Goal: Information Seeking & Learning: Learn about a topic

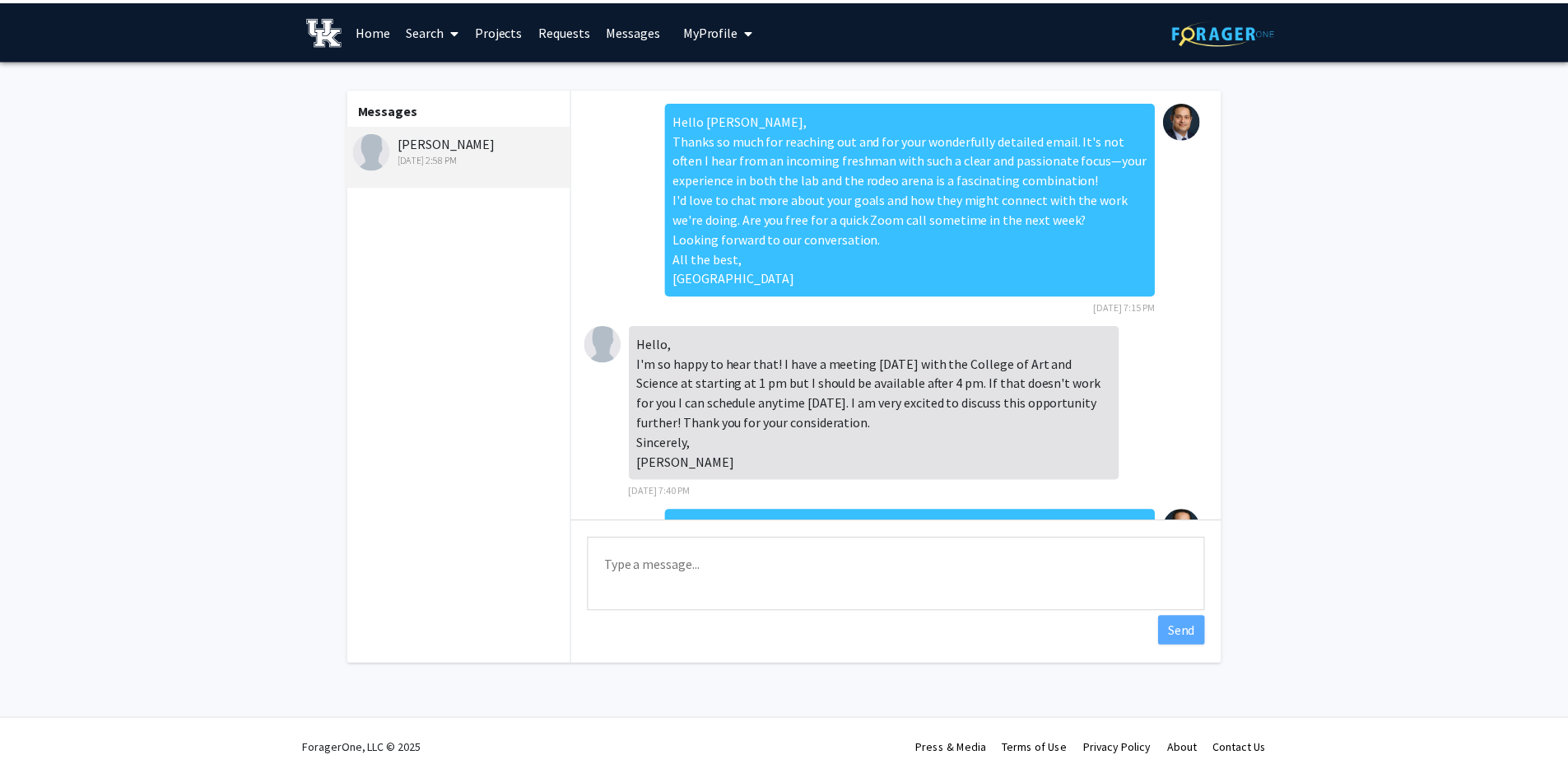
scroll to position [1313, 0]
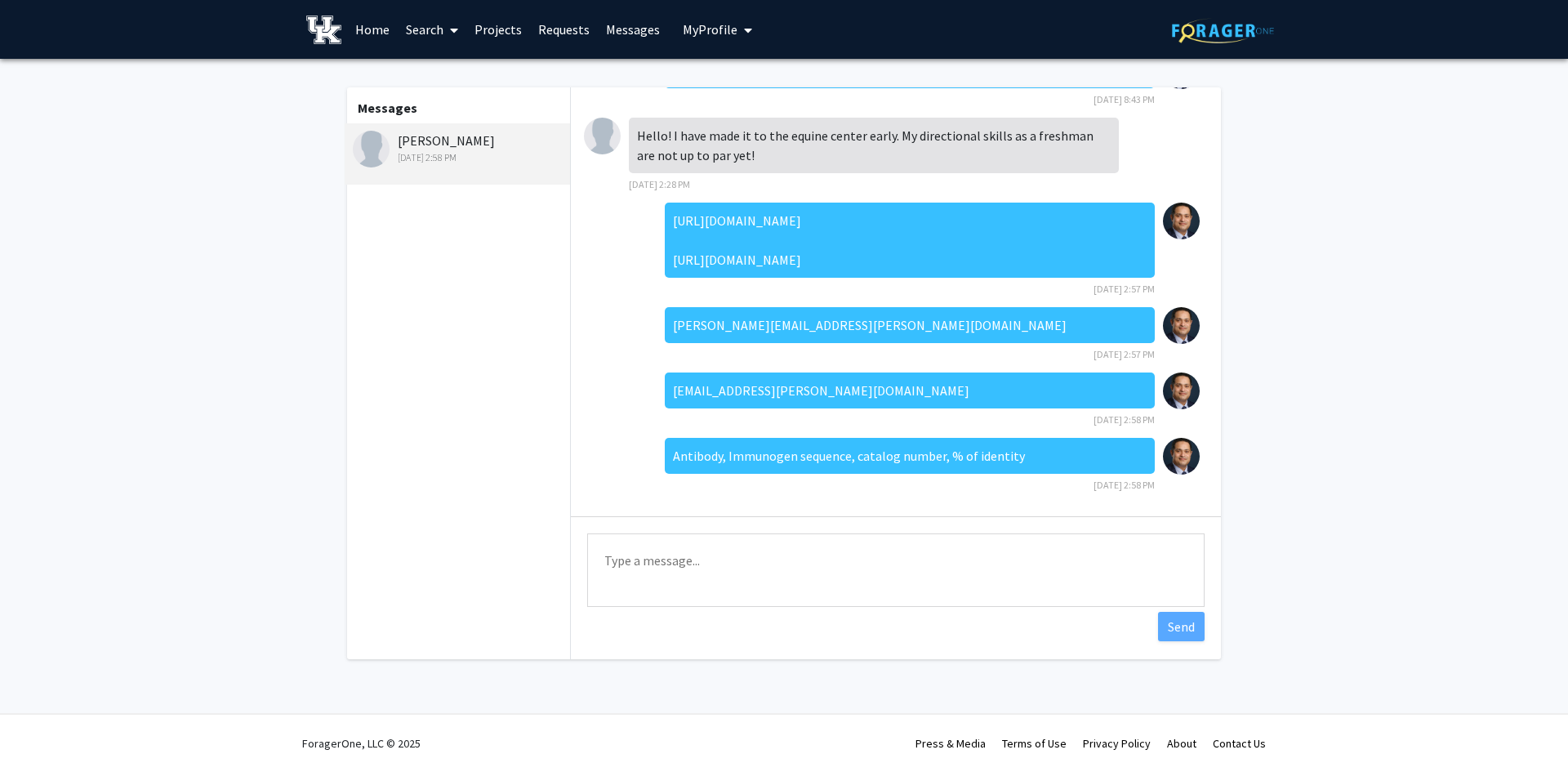
click at [494, 28] on link "Projects" at bounding box center [498, 30] width 64 height 57
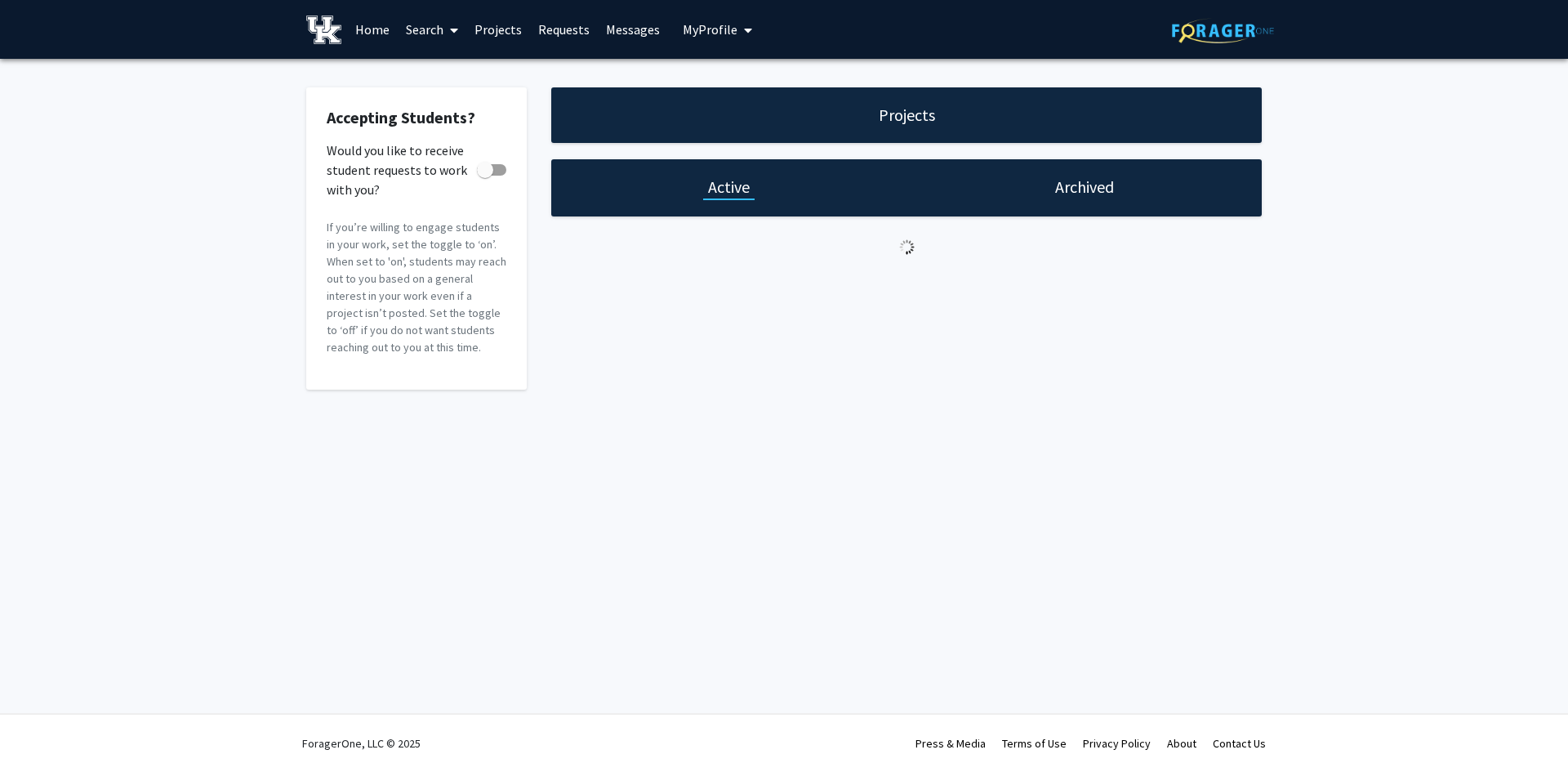
click at [718, 195] on h1 "Active" at bounding box center [728, 187] width 42 height 23
click at [1069, 191] on h1 "Archived" at bounding box center [1085, 187] width 59 height 23
checkbox input "true"
drag, startPoint x: 741, startPoint y: 191, endPoint x: 718, endPoint y: 191, distance: 23.0
click at [742, 191] on h1 "Active" at bounding box center [728, 187] width 42 height 23
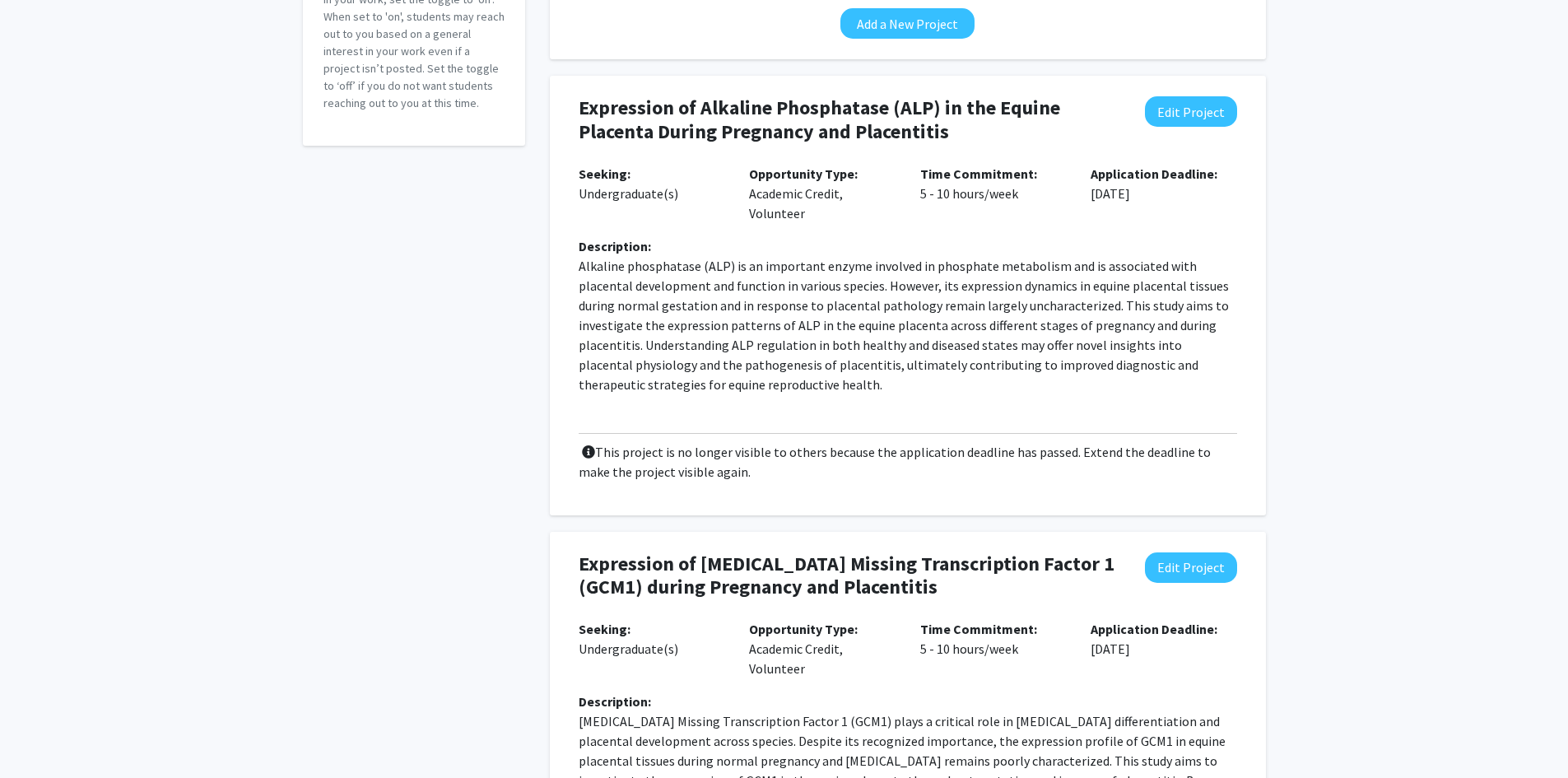
scroll to position [329, 0]
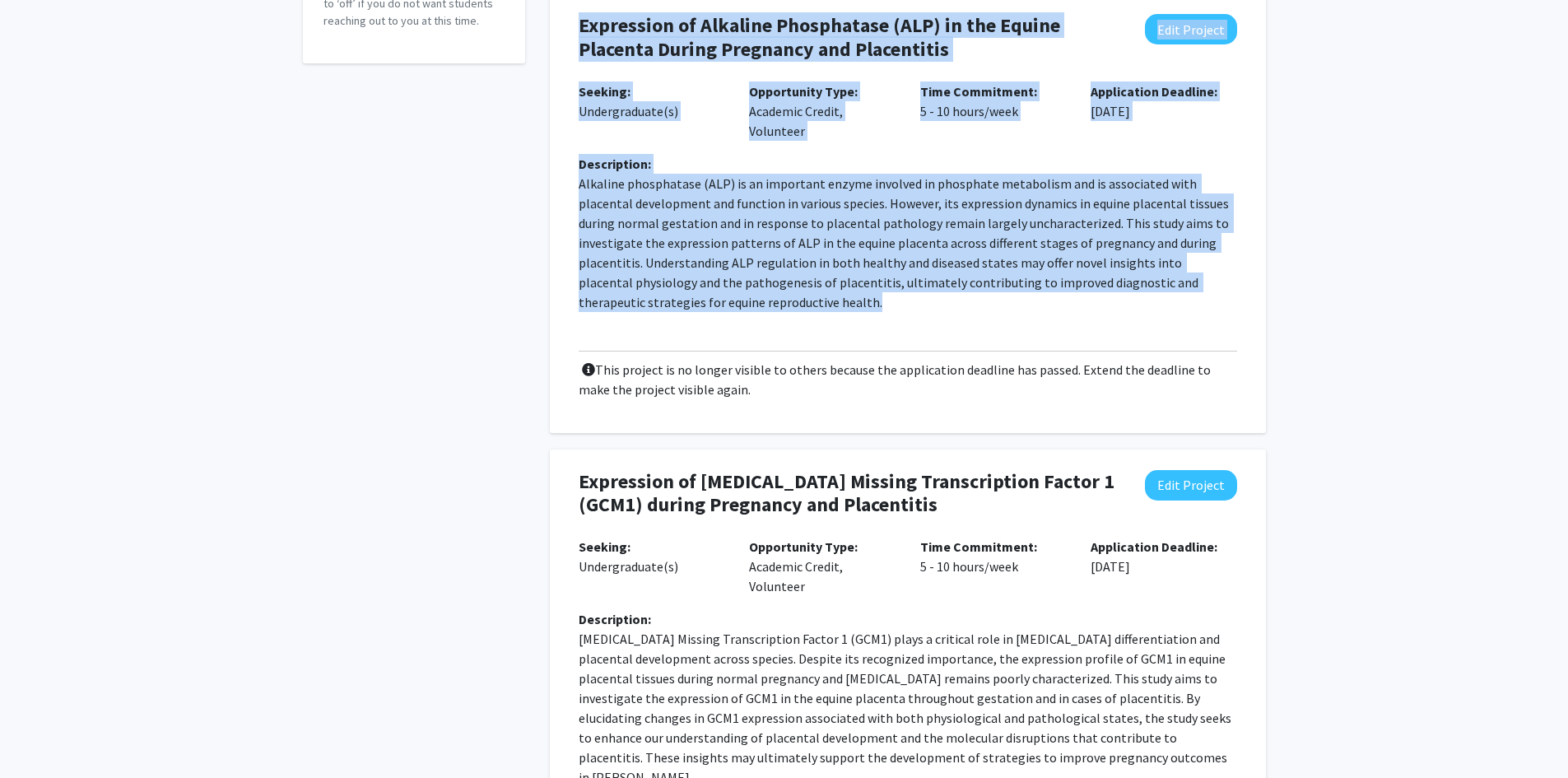
drag, startPoint x: 579, startPoint y: 25, endPoint x: 818, endPoint y: 313, distance: 374.3
click at [818, 313] on div "Expression of Alkaline Phosphatase (ALP) in the Equine Placenta During Pregnanc…" at bounding box center [908, 213] width 691 height 439
click at [696, 304] on p "Alkaline phosphatase (ALP) is an important enzyme involved in phosphate metabol…" at bounding box center [908, 243] width 659 height 138
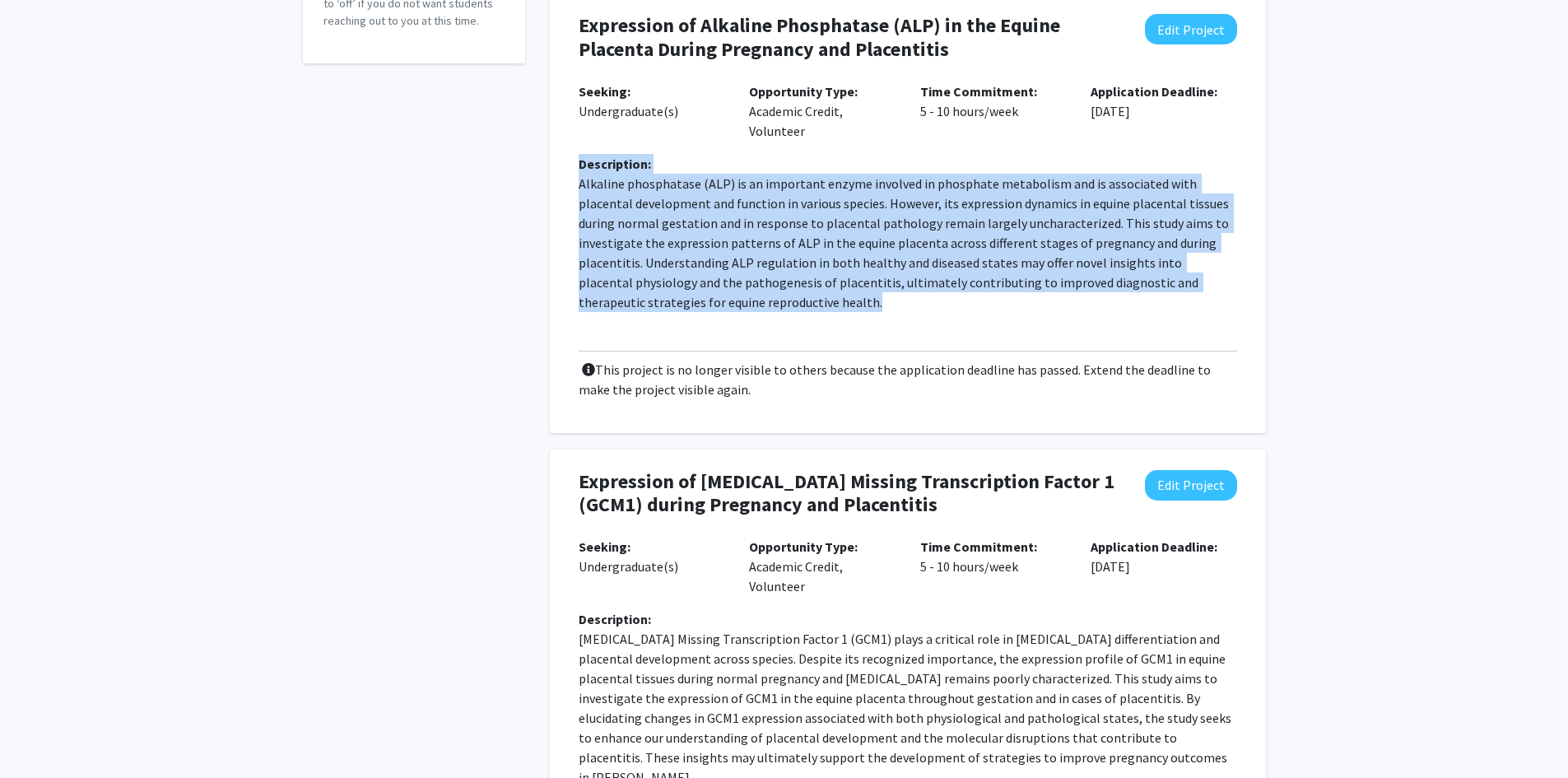
drag, startPoint x: 724, startPoint y: 308, endPoint x: 581, endPoint y: 168, distance: 200.1
click at [581, 168] on div "Description: Alkaline phosphatase (ALP) is an important enzyme involved in phos…" at bounding box center [908, 240] width 683 height 172
copy div "Description: Alkaline phosphatase (ALP) is an important enzyme involved in phos…"
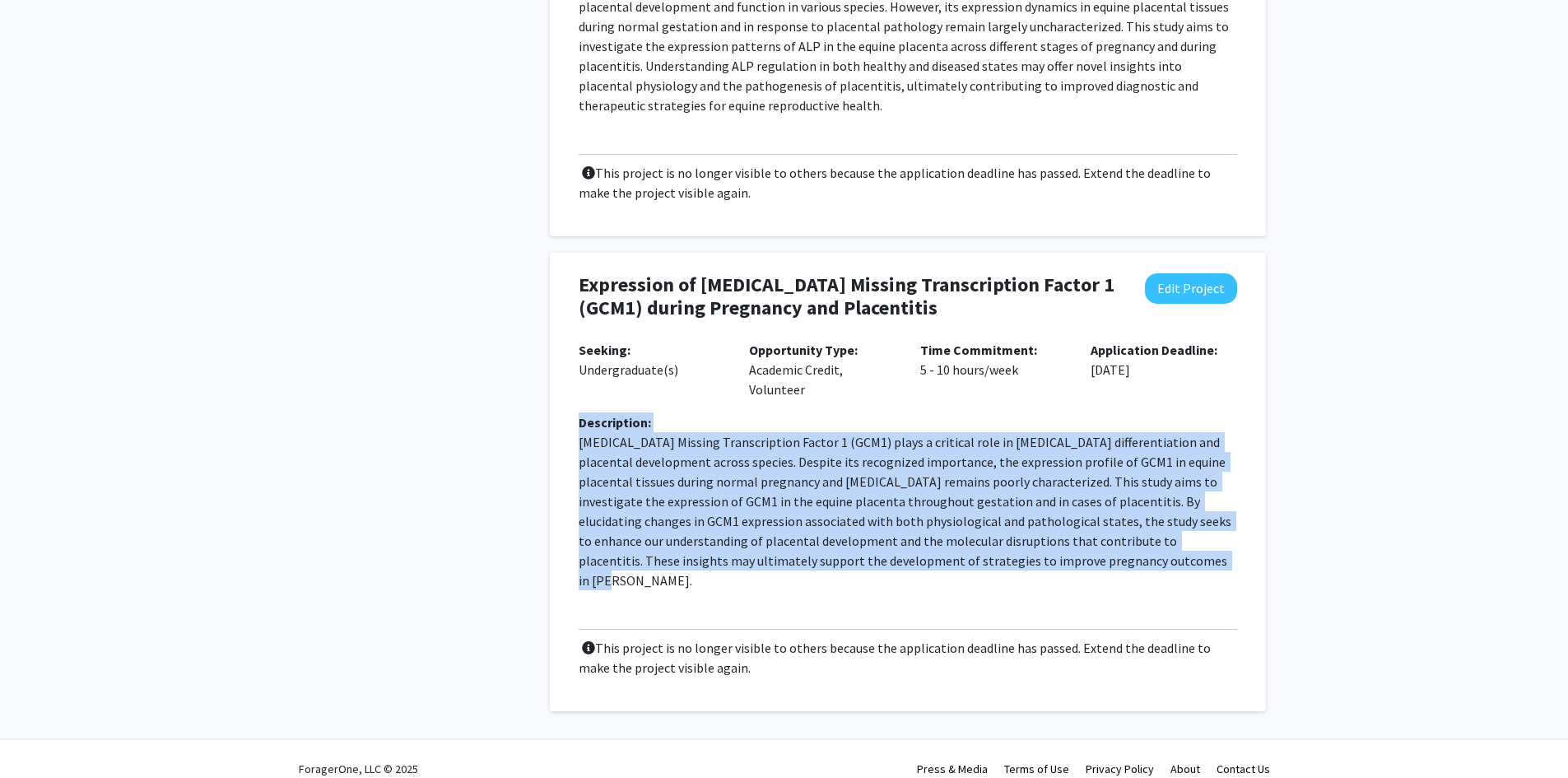
drag, startPoint x: 578, startPoint y: 423, endPoint x: 1030, endPoint y: 542, distance: 467.4
click at [1226, 566] on div "Description: [MEDICAL_DATA] Missing Transcription Factor 1 (GCM1) plays a criti…" at bounding box center [908, 507] width 683 height 191
copy div "Description: [MEDICAL_DATA] Missing Transcription Factor 1 (GCM1) plays a criti…"
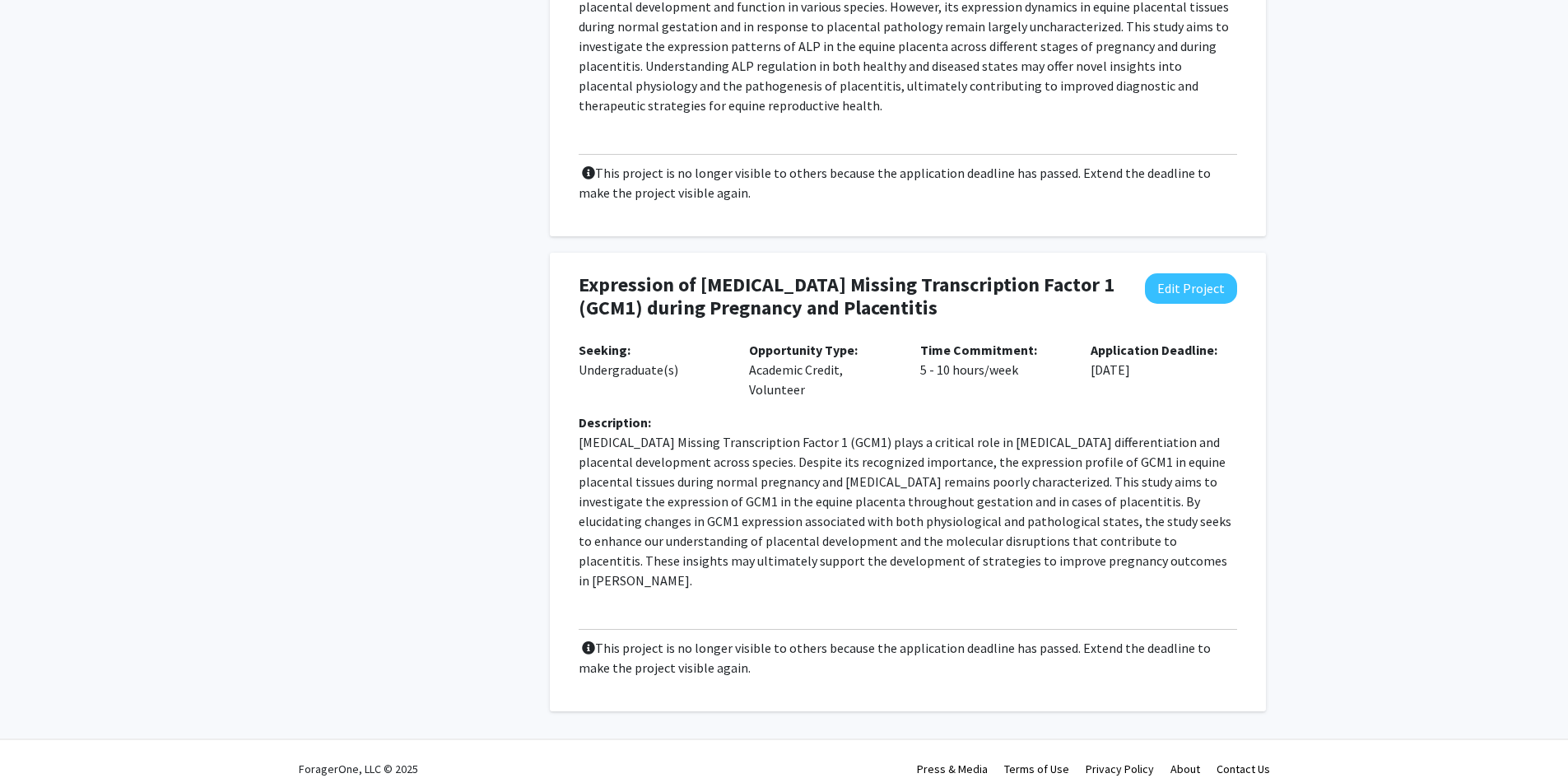
click at [574, 277] on div "Expression of [MEDICAL_DATA] Missing Transcription Factor 1 (GCM1) during Pregn…" at bounding box center [908, 307] width 683 height 67
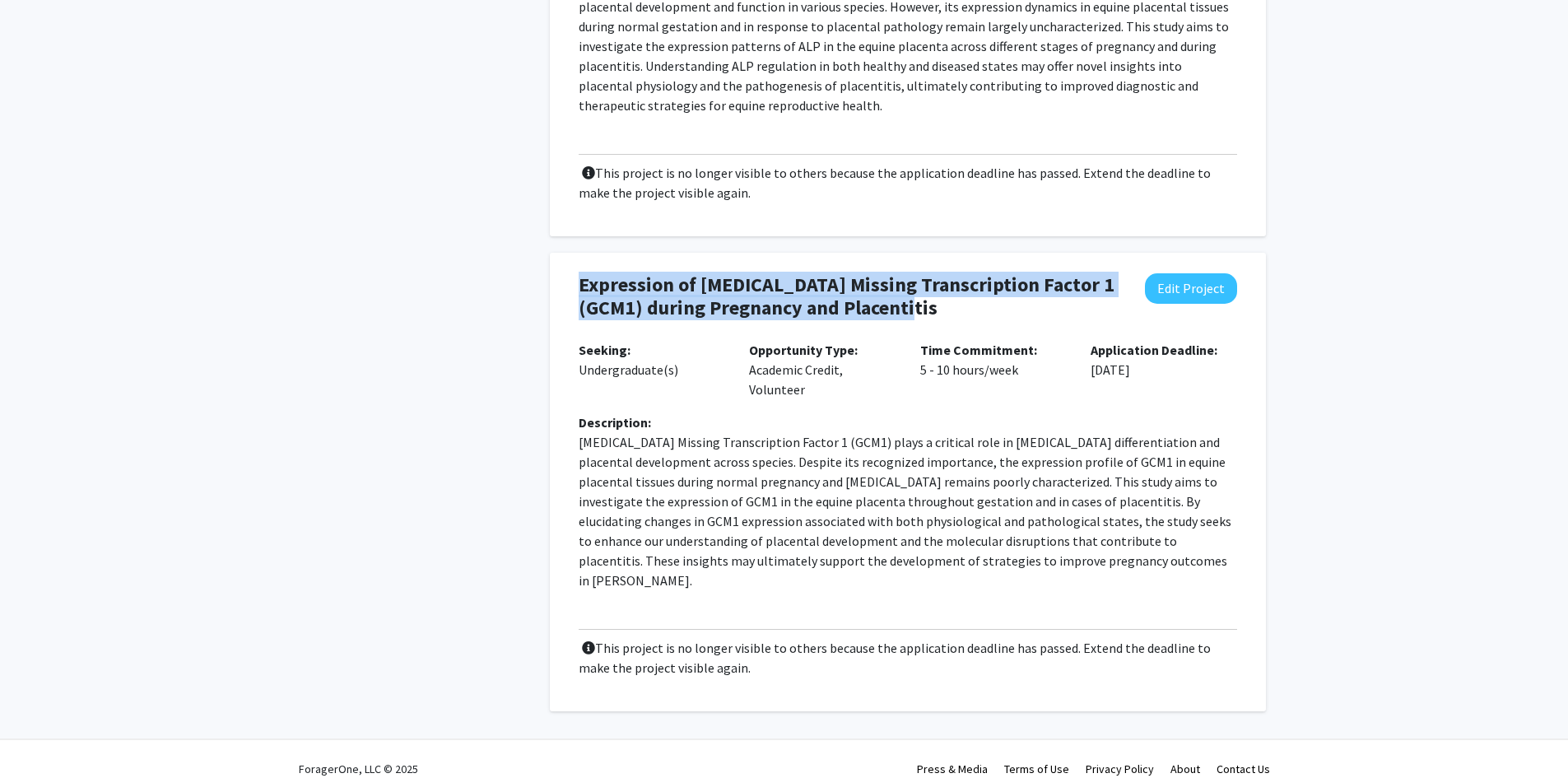
drag, startPoint x: 583, startPoint y: 282, endPoint x: 870, endPoint y: 311, distance: 288.5
click at [870, 311] on h4 "Expression of [MEDICAL_DATA] Missing Transcription Factor 1 (GCM1) during Pregn…" at bounding box center [848, 297] width 540 height 48
copy h4 "Expression of [MEDICAL_DATA] Missing Transcription Factor 1 (GCM1) during Pregn…"
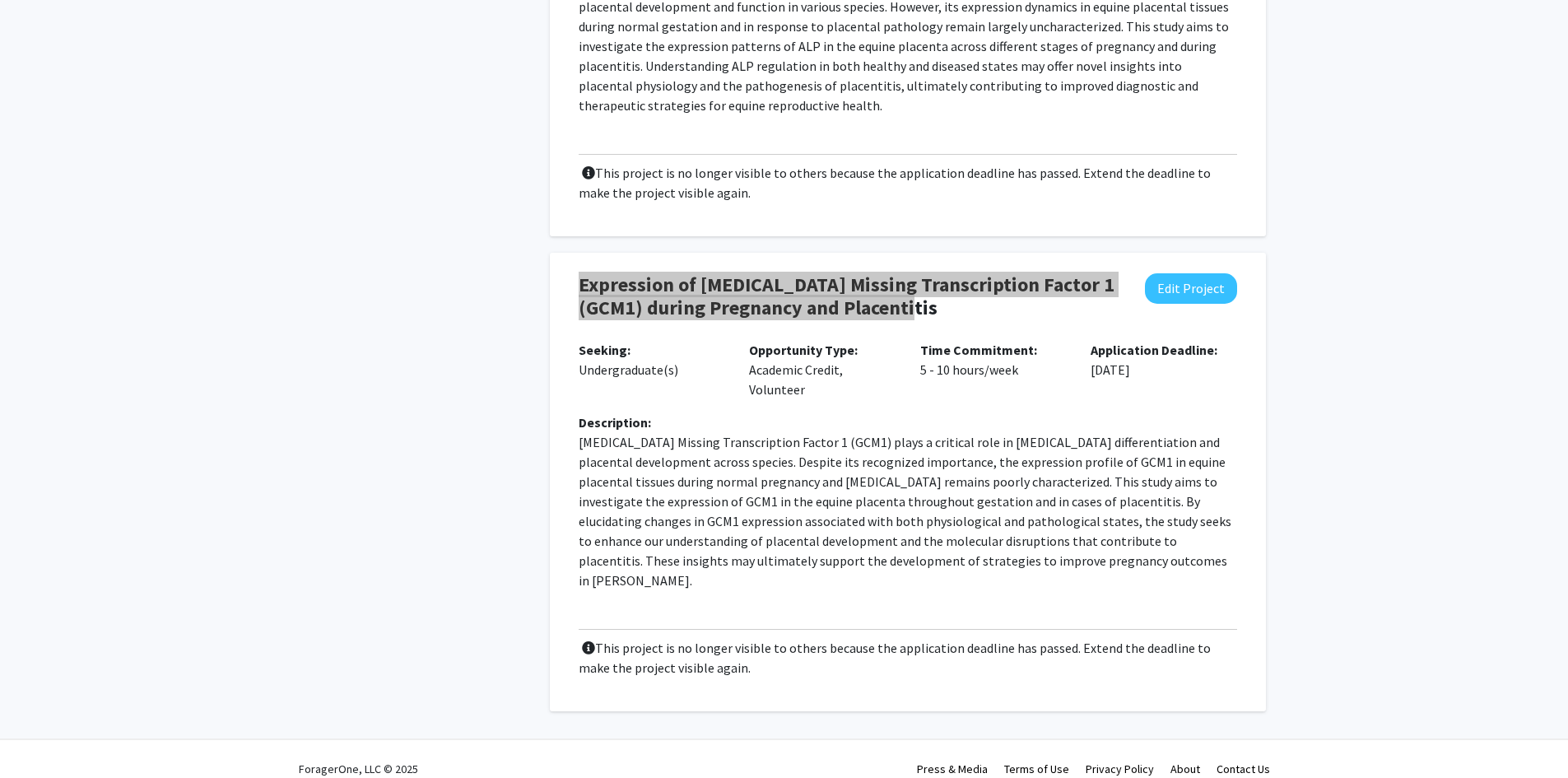
scroll to position [197, 0]
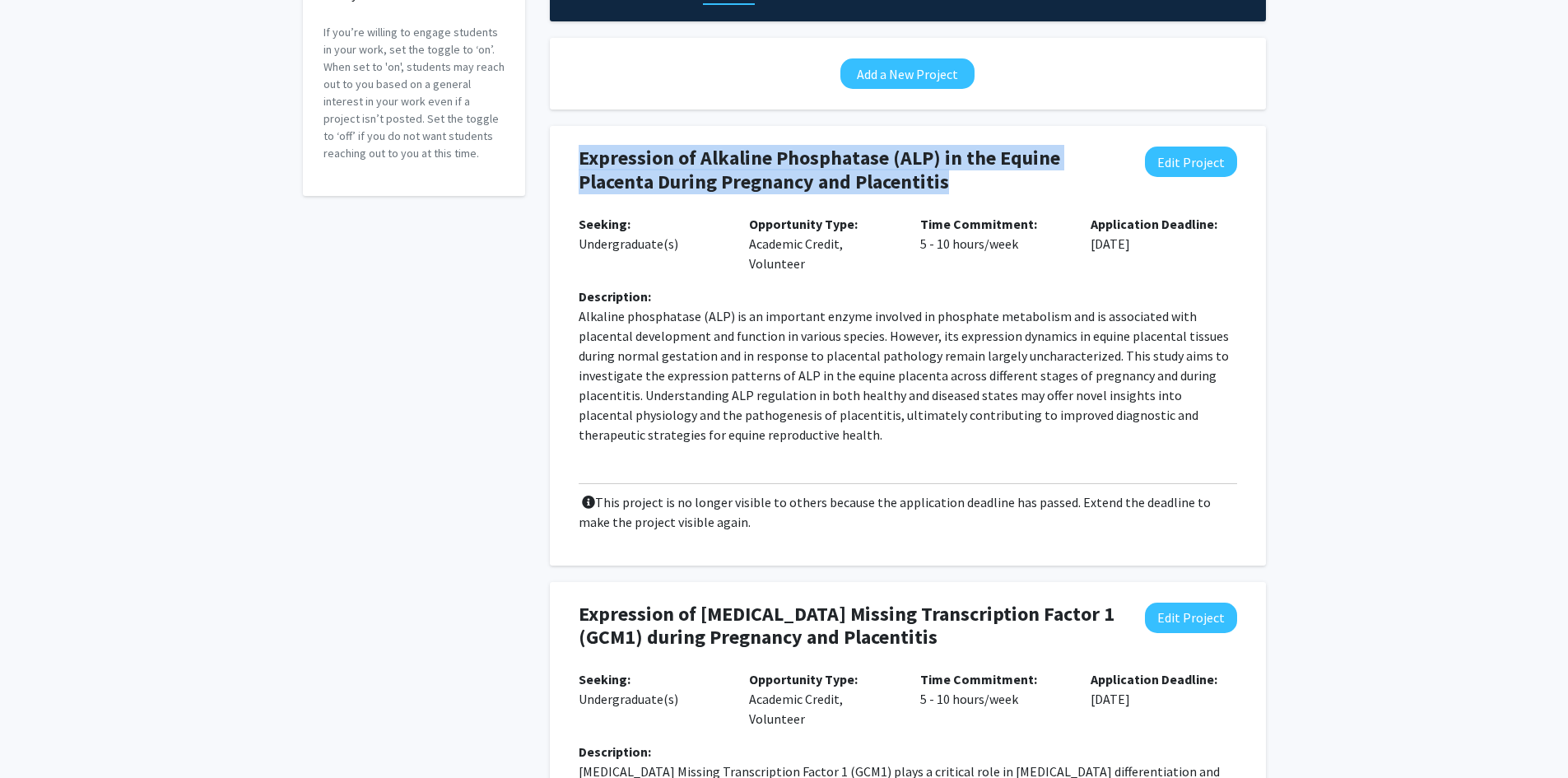
drag, startPoint x: 578, startPoint y: 158, endPoint x: 997, endPoint y: 190, distance: 420.2
click at [997, 190] on h4 "Expression of Alkaline Phosphatase (ALP) in the Equine Placenta During Pregnanc…" at bounding box center [848, 170] width 540 height 48
copy h4 "Expression of Alkaline Phosphatase (ALP) in the Equine Placenta During Pregnanc…"
